Goal: Understand process/instructions

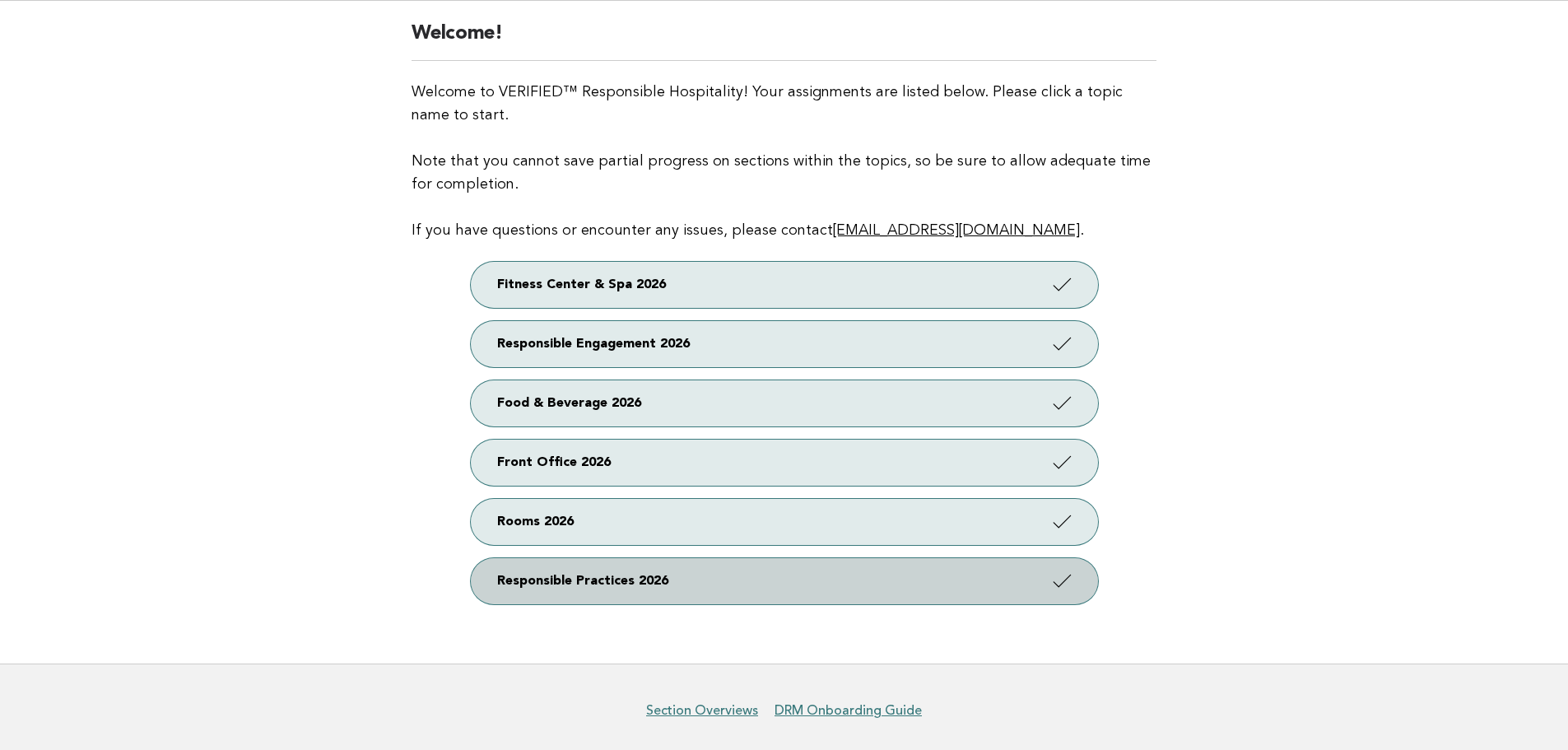
scroll to position [164, 0]
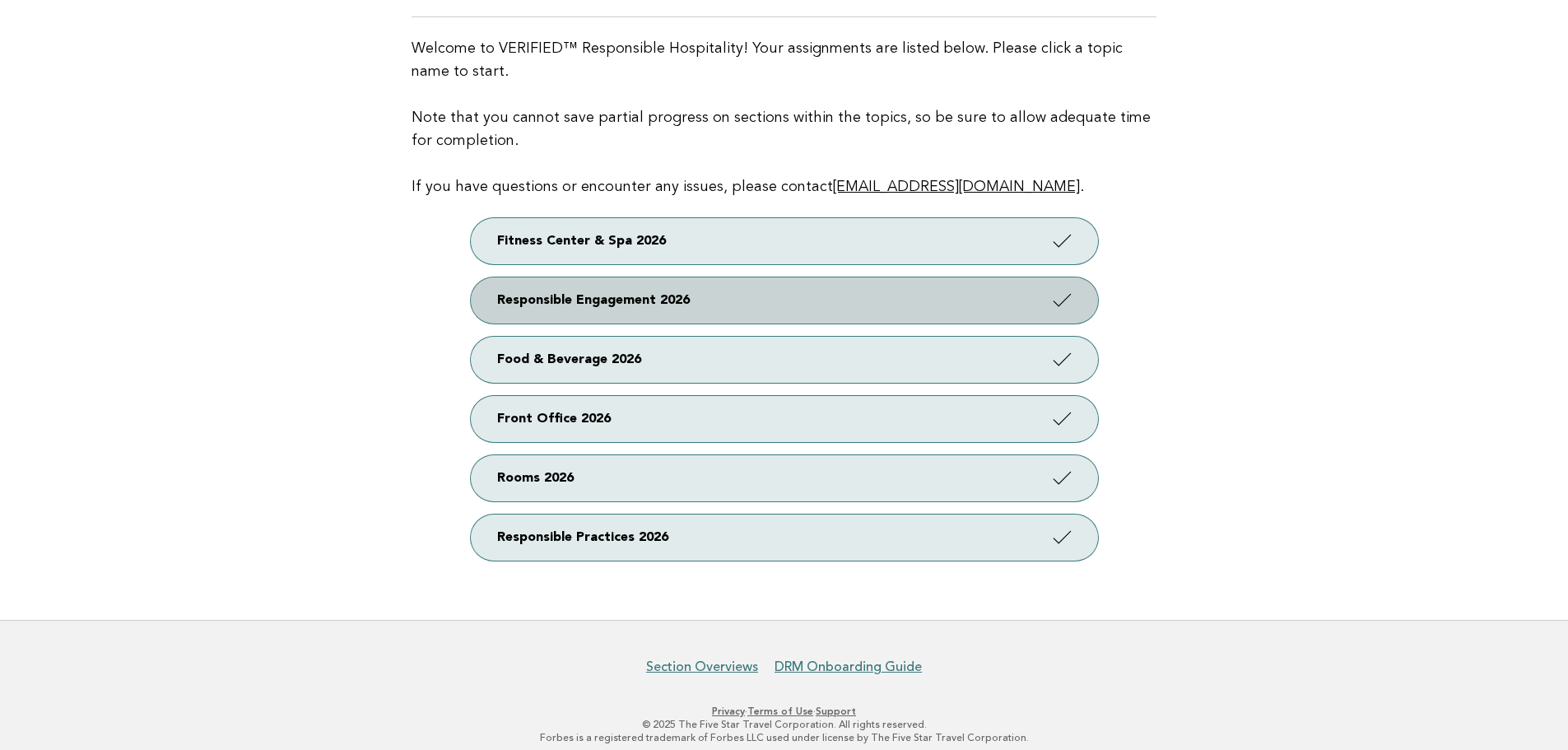
click at [596, 292] on link "Responsible Engagement 2026" at bounding box center [784, 300] width 628 height 46
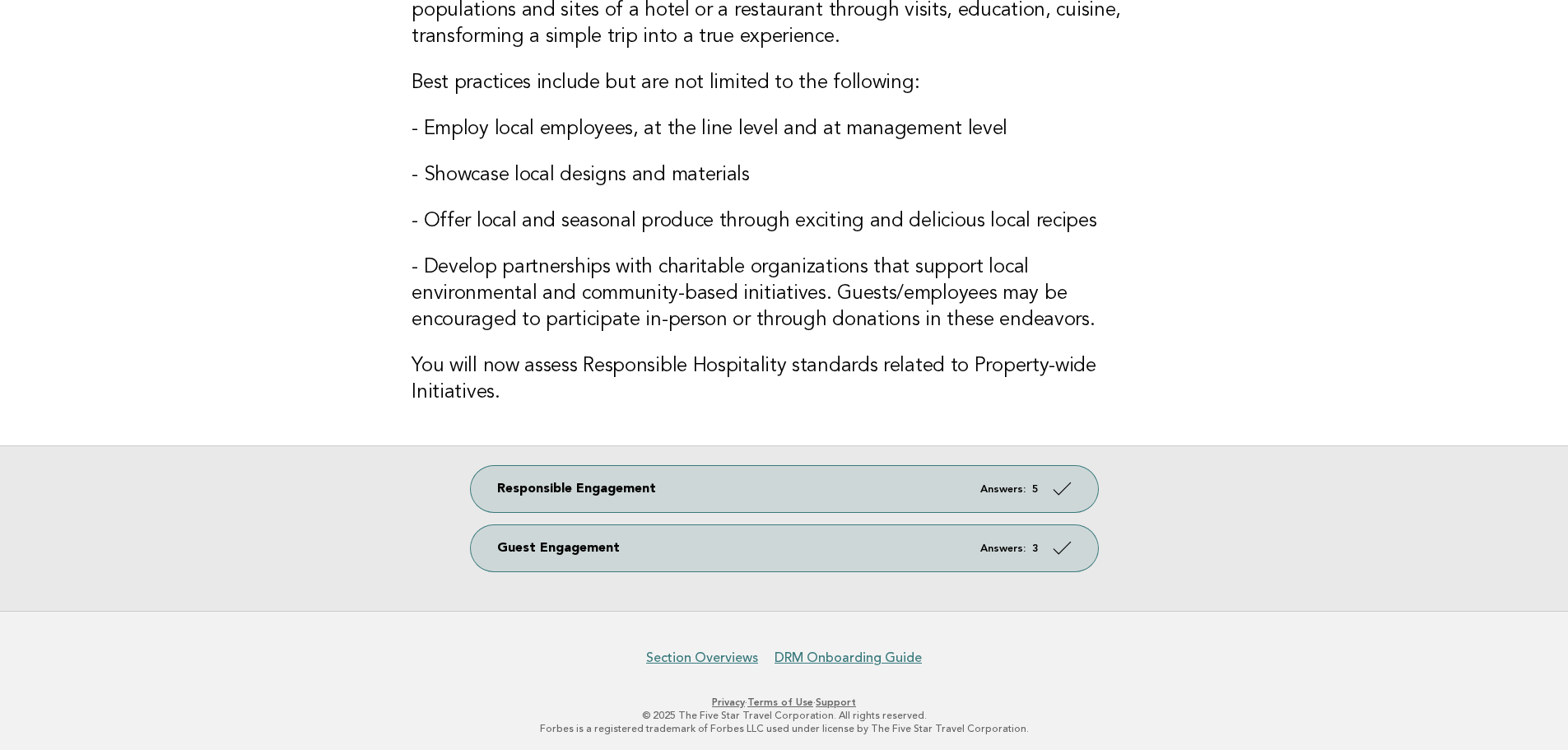
scroll to position [274, 0]
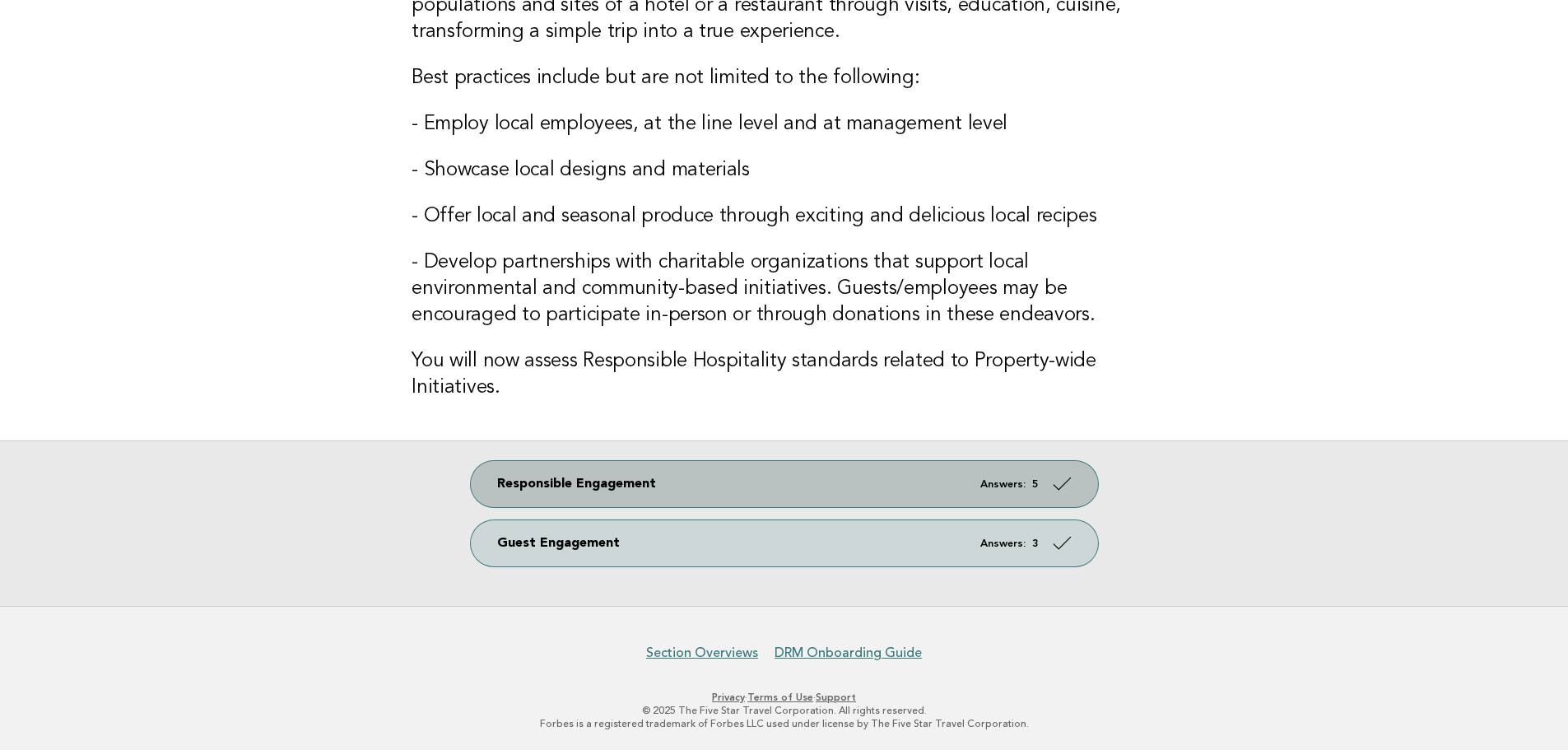
click at [740, 494] on link "Responsible Engagement Answers: 5" at bounding box center [784, 484] width 628 height 46
